Goal: Transaction & Acquisition: Purchase product/service

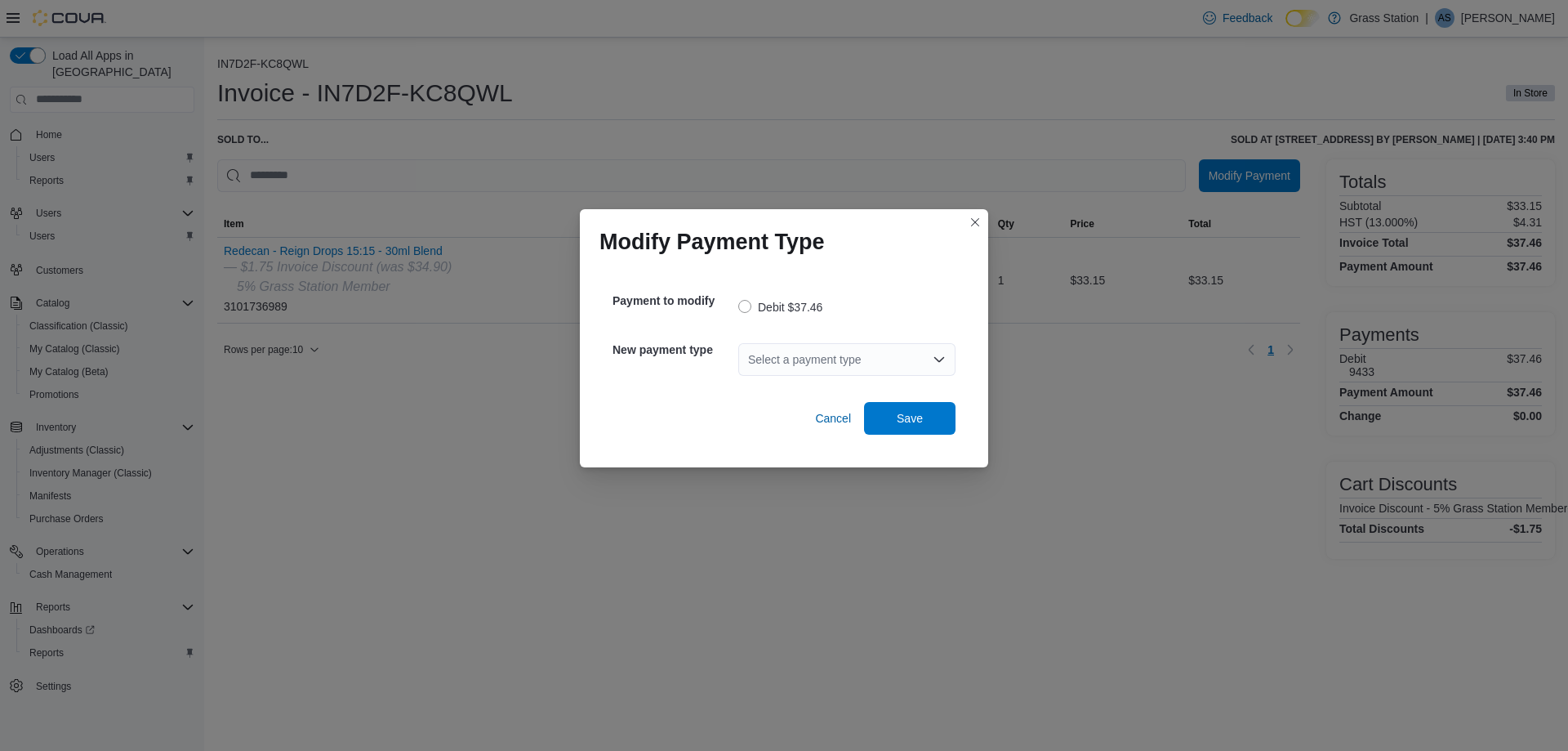
click at [826, 346] on div "Select a payment type" at bounding box center [847, 359] width 217 height 32
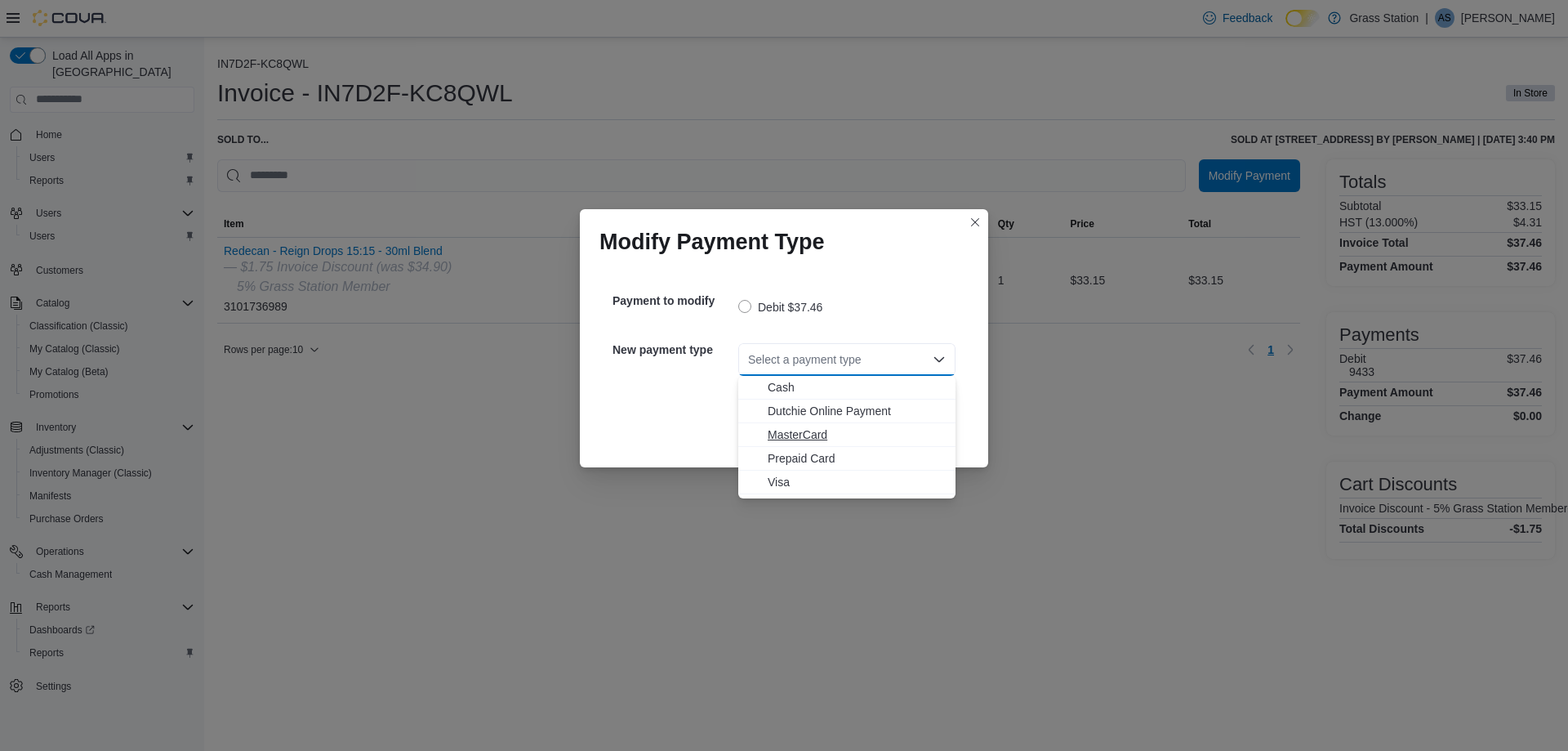
click at [816, 438] on span "MasterCard" at bounding box center [856, 435] width 178 height 17
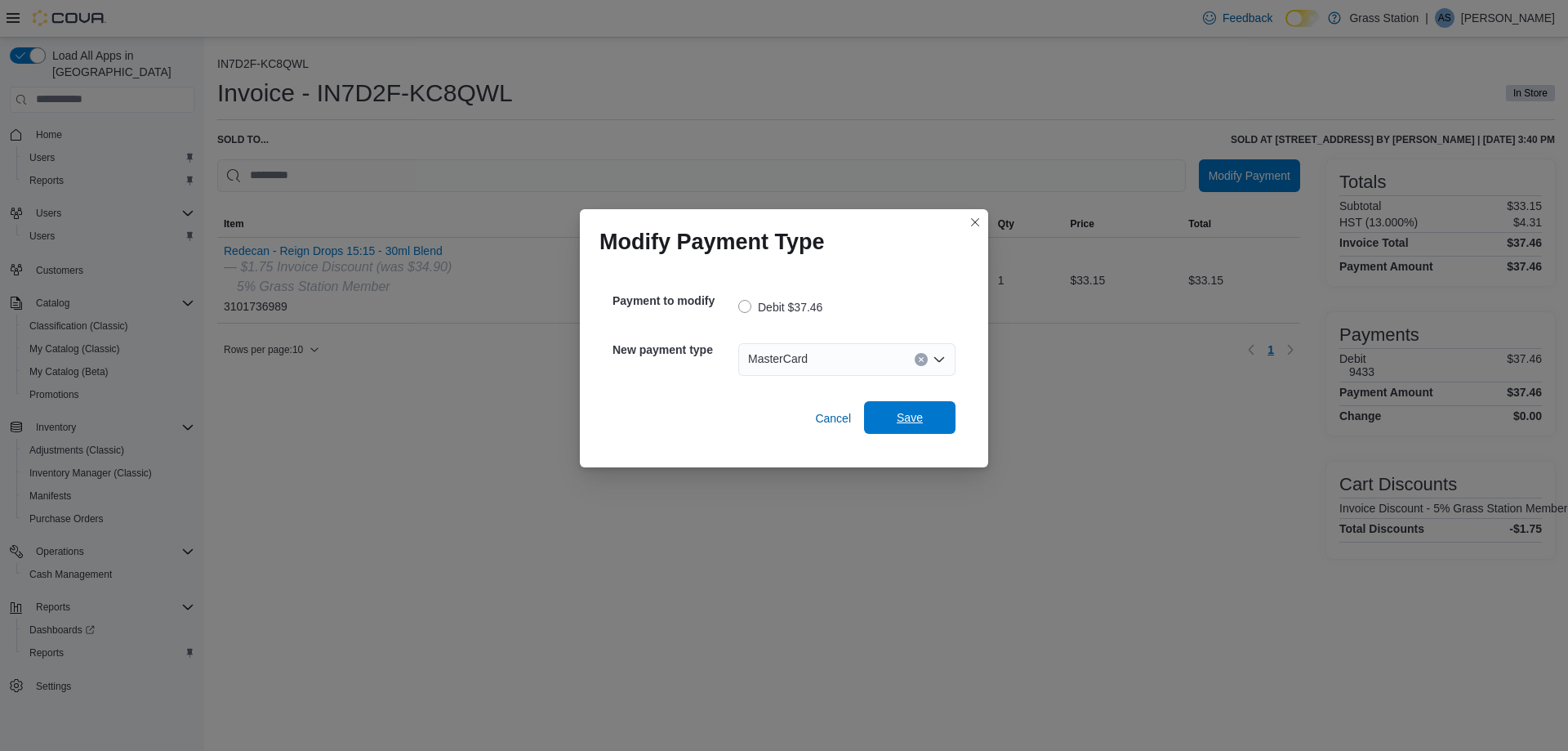
click at [932, 414] on span "Save" at bounding box center [910, 417] width 72 height 32
